Goal: Task Accomplishment & Management: Manage account settings

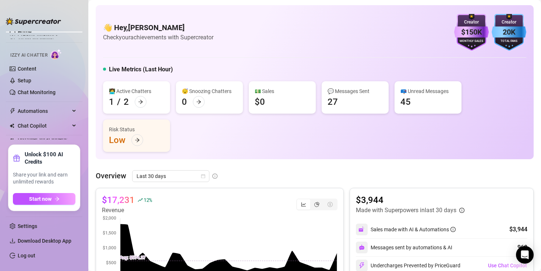
scroll to position [4, 0]
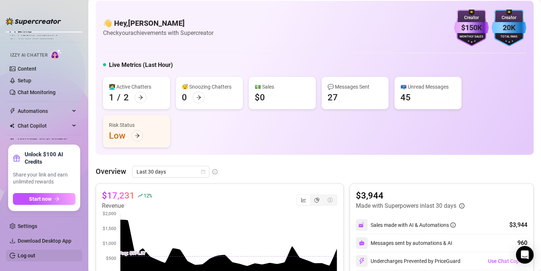
click at [22, 254] on link "Log out" at bounding box center [27, 256] width 18 height 6
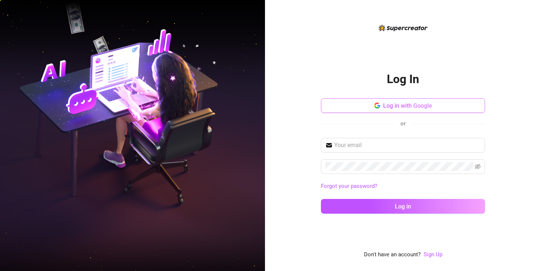
click at [354, 106] on button "Log in with Google" at bounding box center [403, 105] width 164 height 15
